Goal: Use online tool/utility: Utilize a website feature to perform a specific function

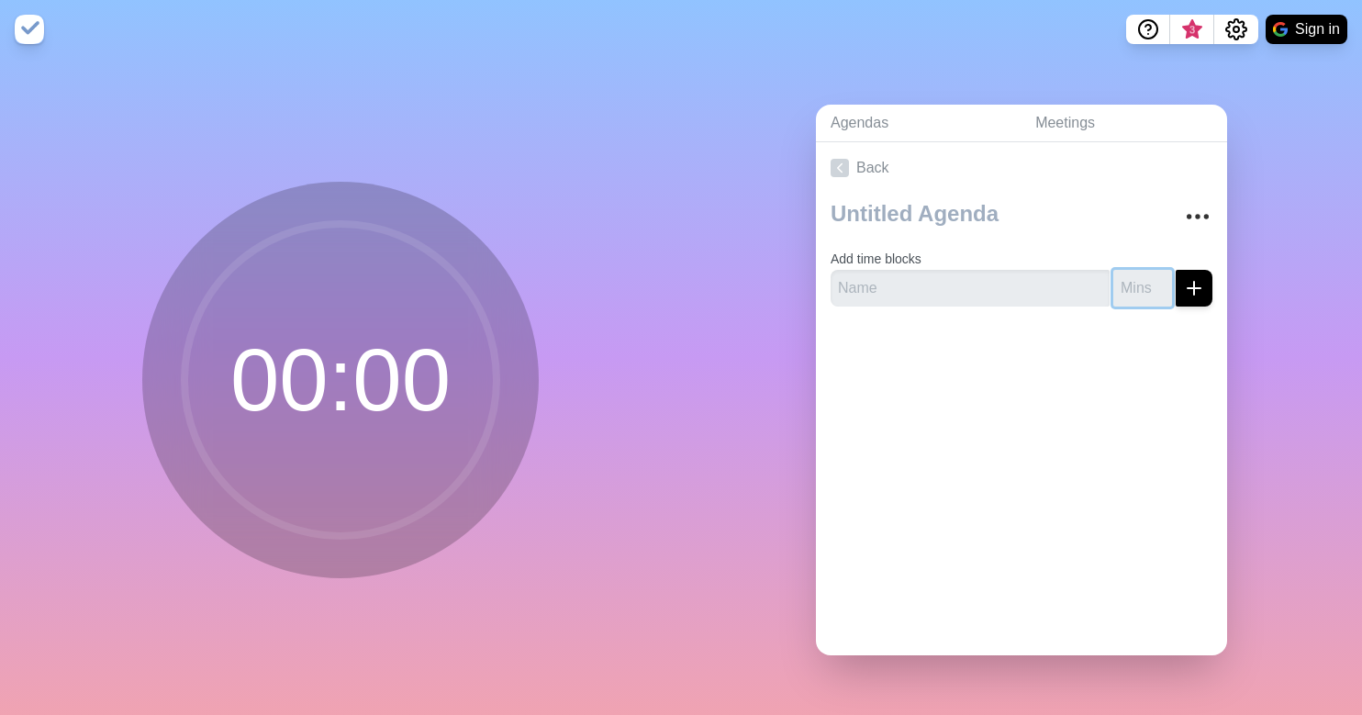
click at [1113, 276] on input "number" at bounding box center [1142, 288] width 59 height 37
click at [1145, 274] on input "1" at bounding box center [1142, 288] width 59 height 37
click at [1145, 274] on input "2" at bounding box center [1142, 288] width 59 height 37
click at [1145, 274] on input "3" at bounding box center [1142, 288] width 59 height 37
click at [1145, 274] on input "4" at bounding box center [1142, 288] width 59 height 37
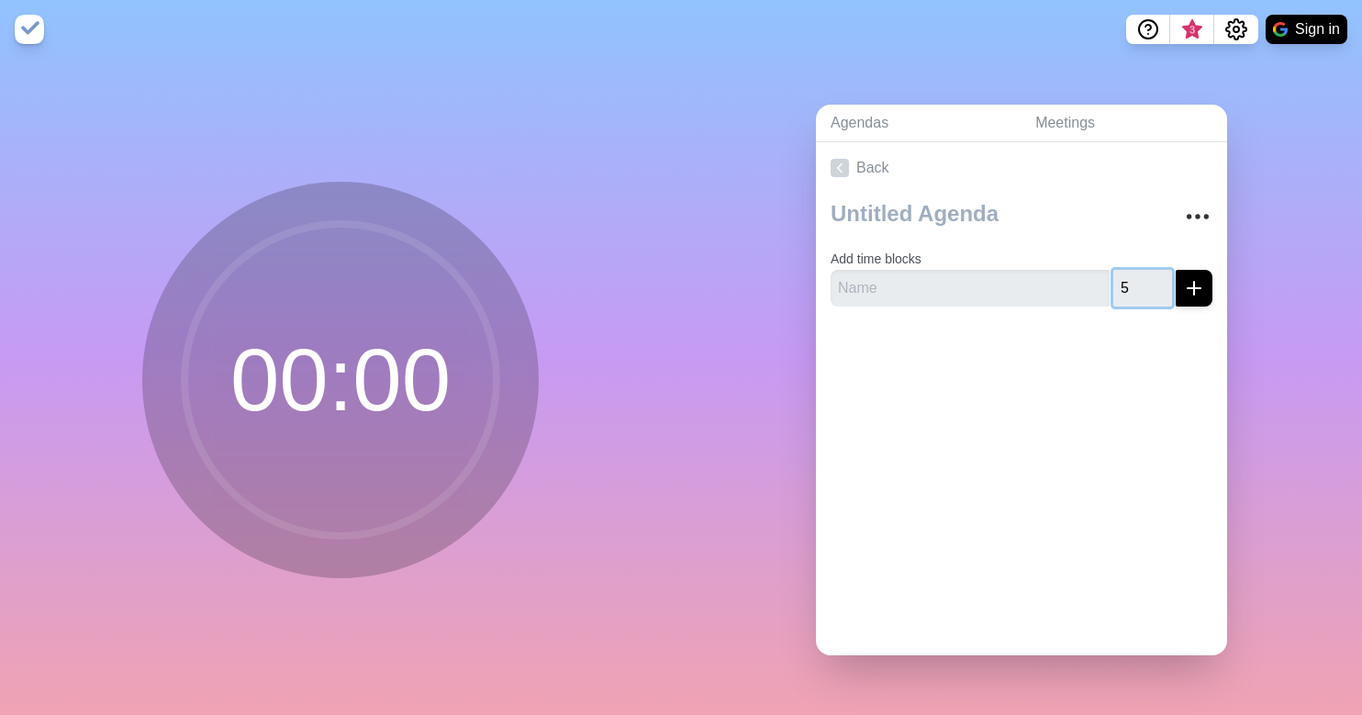
click at [1145, 274] on input "5" at bounding box center [1142, 288] width 59 height 37
click at [1145, 274] on input "6" at bounding box center [1142, 288] width 59 height 37
click at [1145, 274] on input "7" at bounding box center [1142, 288] width 59 height 37
click at [1145, 274] on input "8" at bounding box center [1142, 288] width 59 height 37
click at [1145, 274] on input "9" at bounding box center [1142, 288] width 59 height 37
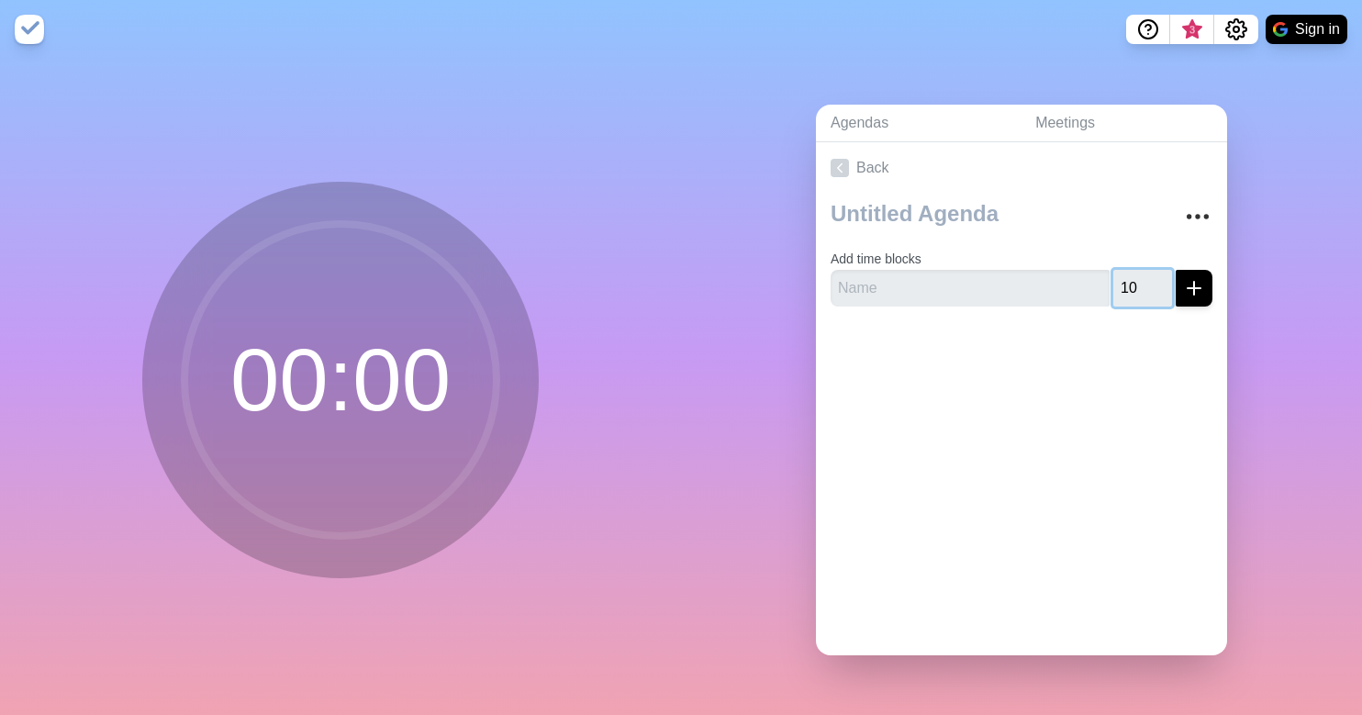
type input "10"
click at [1145, 274] on input "10" at bounding box center [1142, 288] width 59 height 37
click at [1029, 342] on div at bounding box center [1021, 357] width 411 height 73
click at [954, 286] on input "text" at bounding box center [970, 288] width 279 height 37
type input "o"
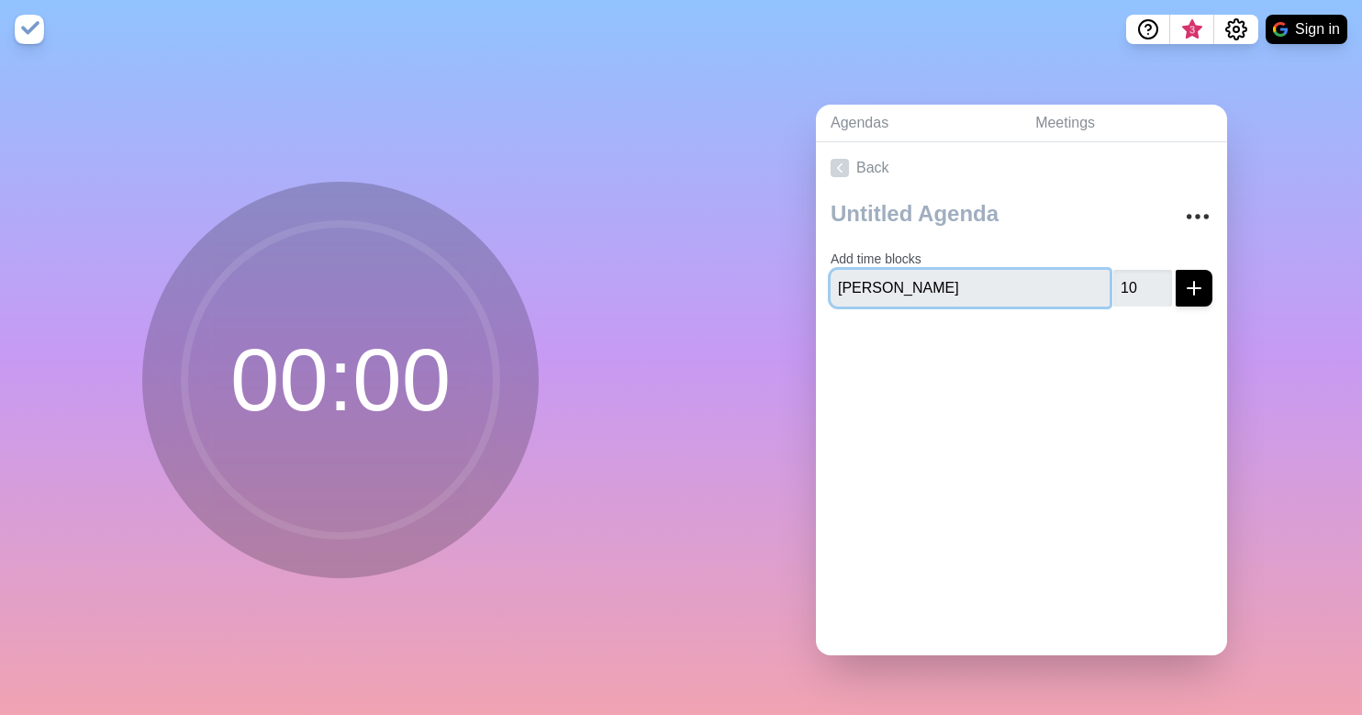
type input "survey"
click button "submit" at bounding box center [1194, 288] width 37 height 37
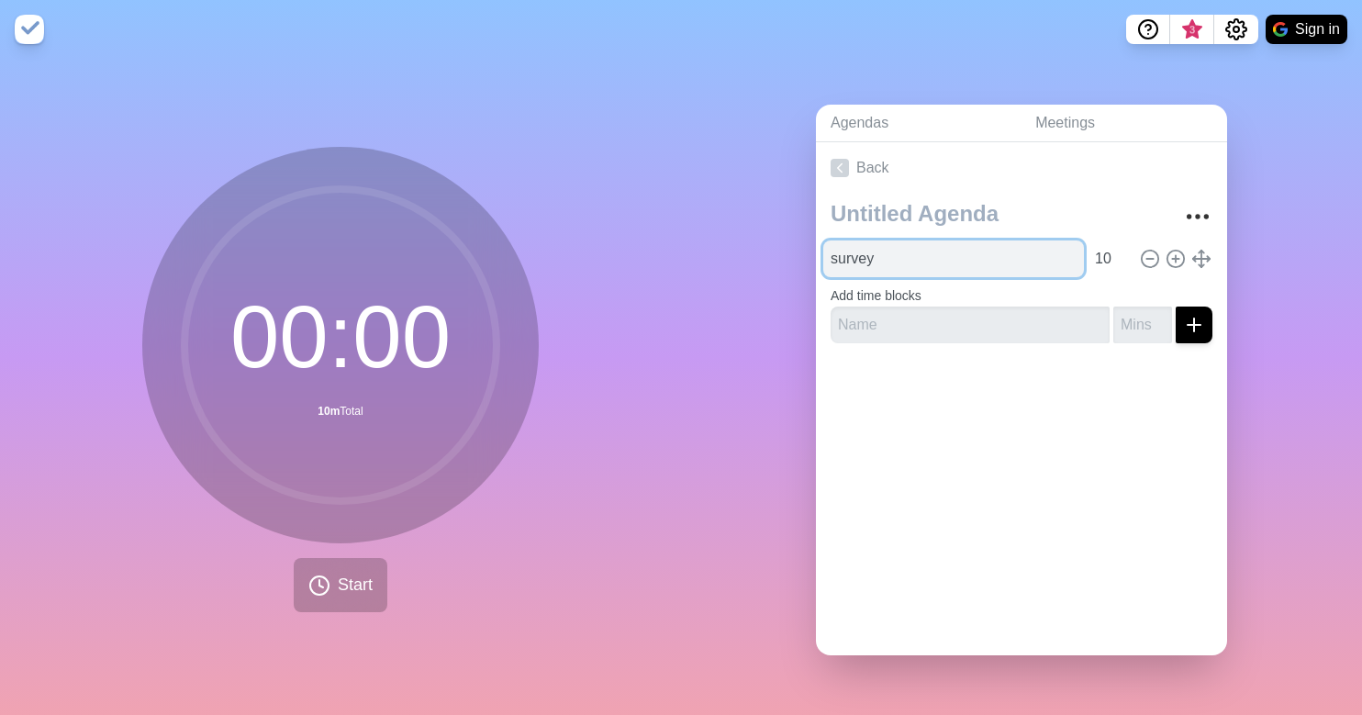
click at [1001, 257] on input "survey" at bounding box center [953, 258] width 261 height 37
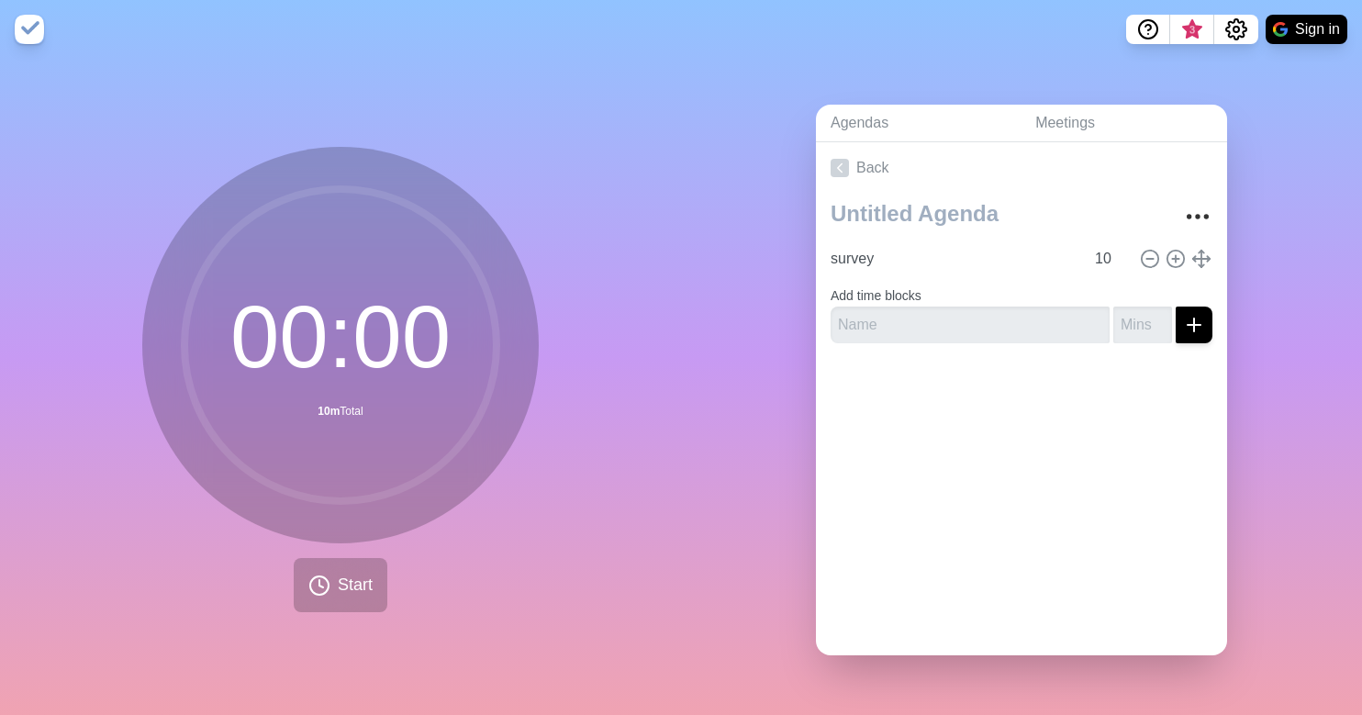
click at [1200, 267] on div "survey 10 Add time blocks" at bounding box center [1021, 276] width 411 height 164
click at [342, 573] on span "Start" at bounding box center [355, 585] width 35 height 25
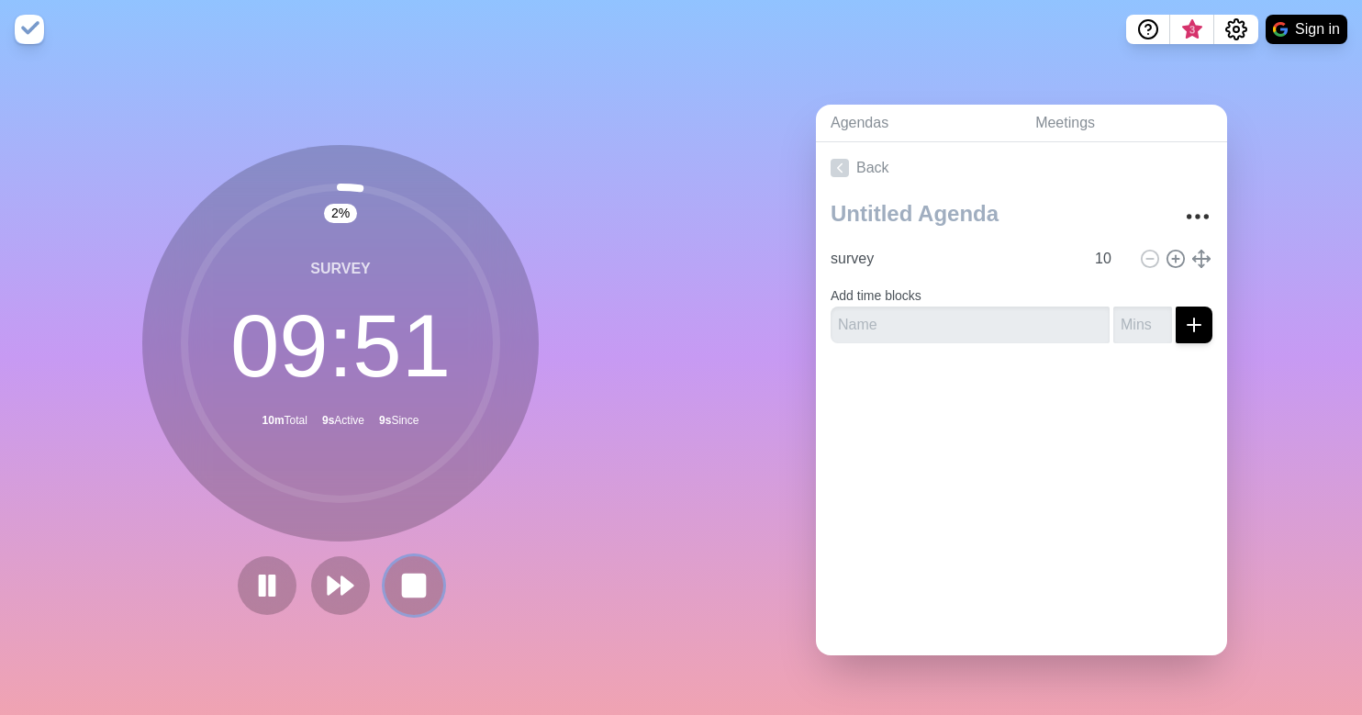
click at [413, 582] on rect at bounding box center [414, 586] width 22 height 22
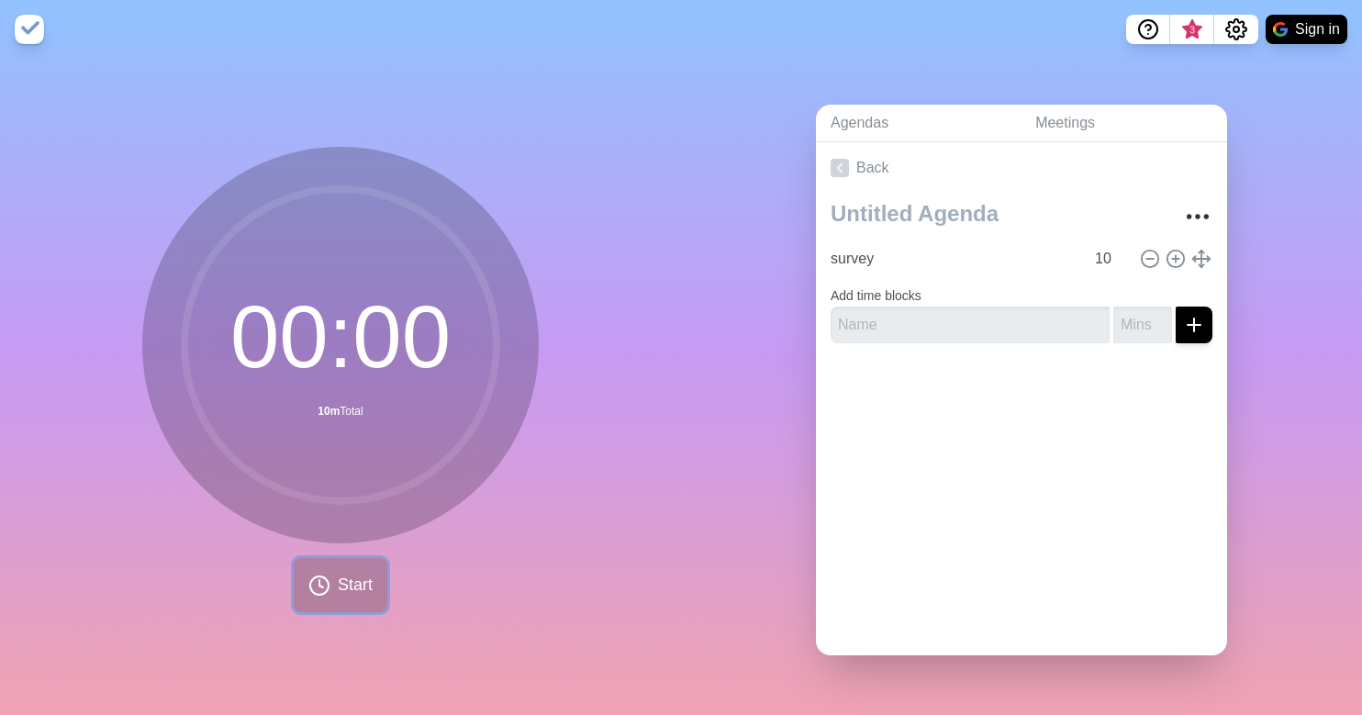
click at [362, 573] on span "Start" at bounding box center [355, 585] width 35 height 25
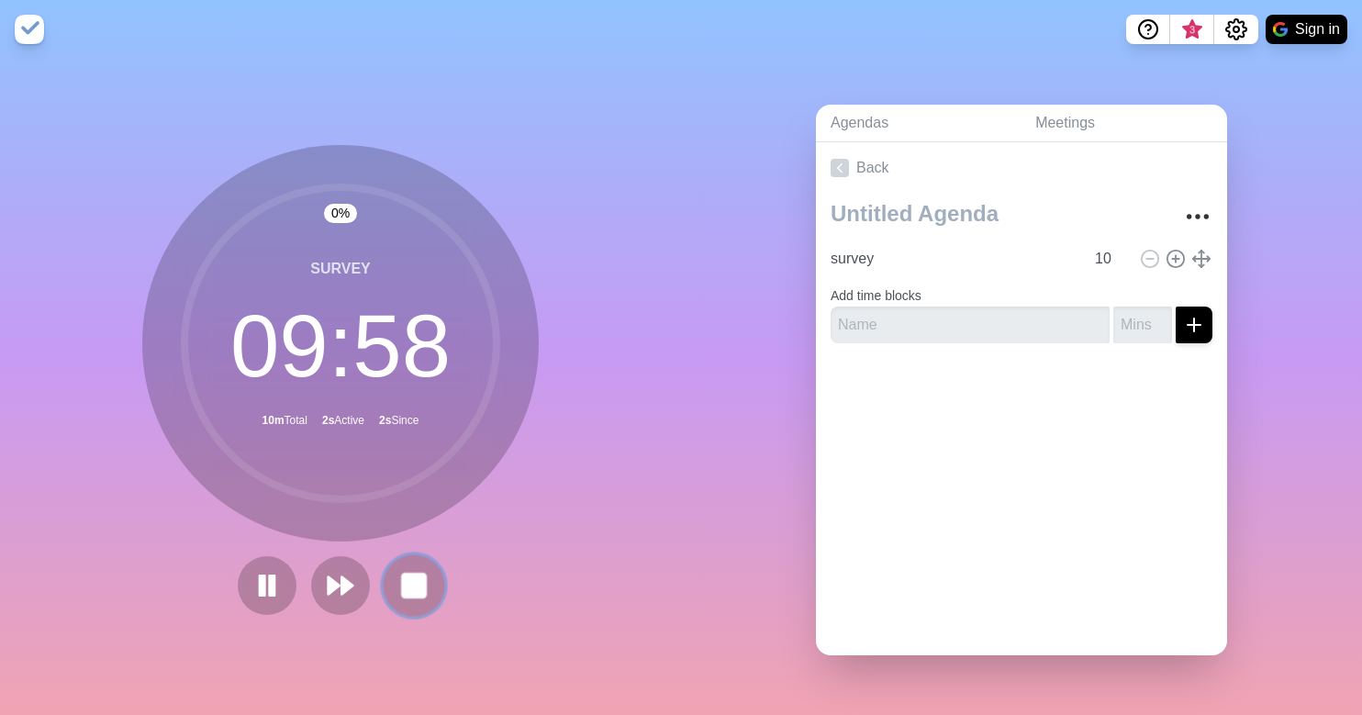
click at [413, 576] on rect at bounding box center [413, 585] width 23 height 23
